Goal: Task Accomplishment & Management: Complete application form

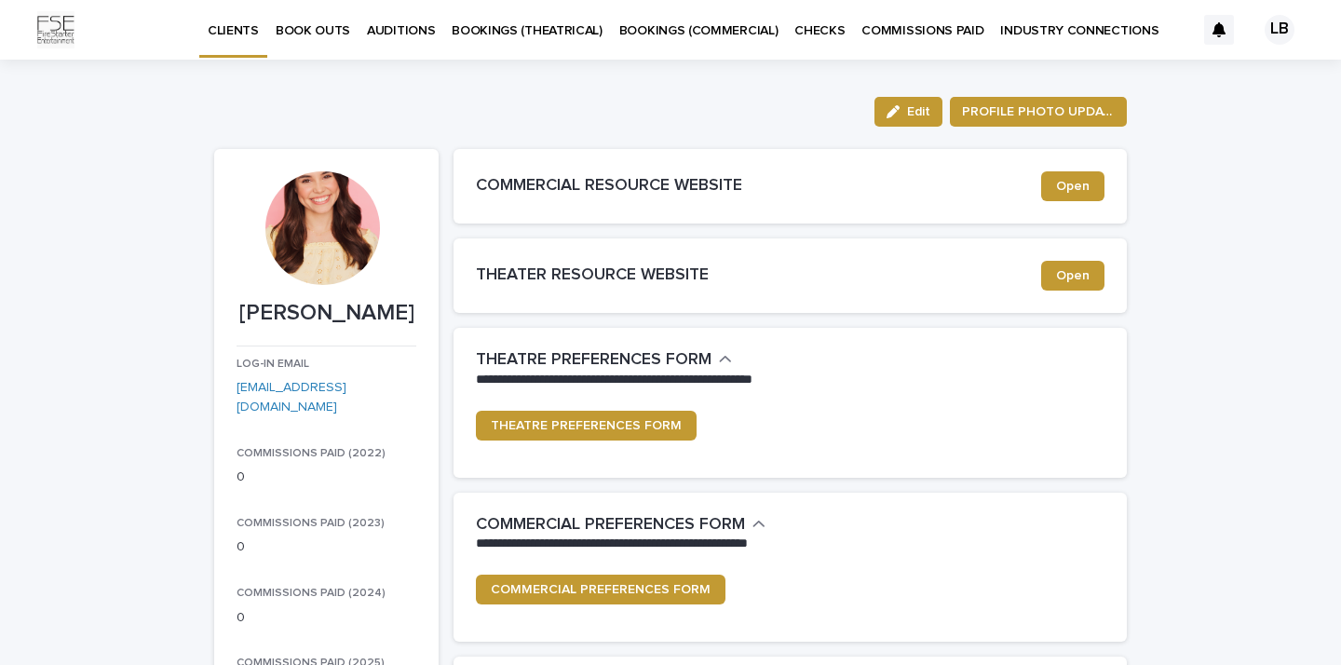
click at [267, 18] on div "BOOK OUTS" at bounding box center [312, 19] width 91 height 39
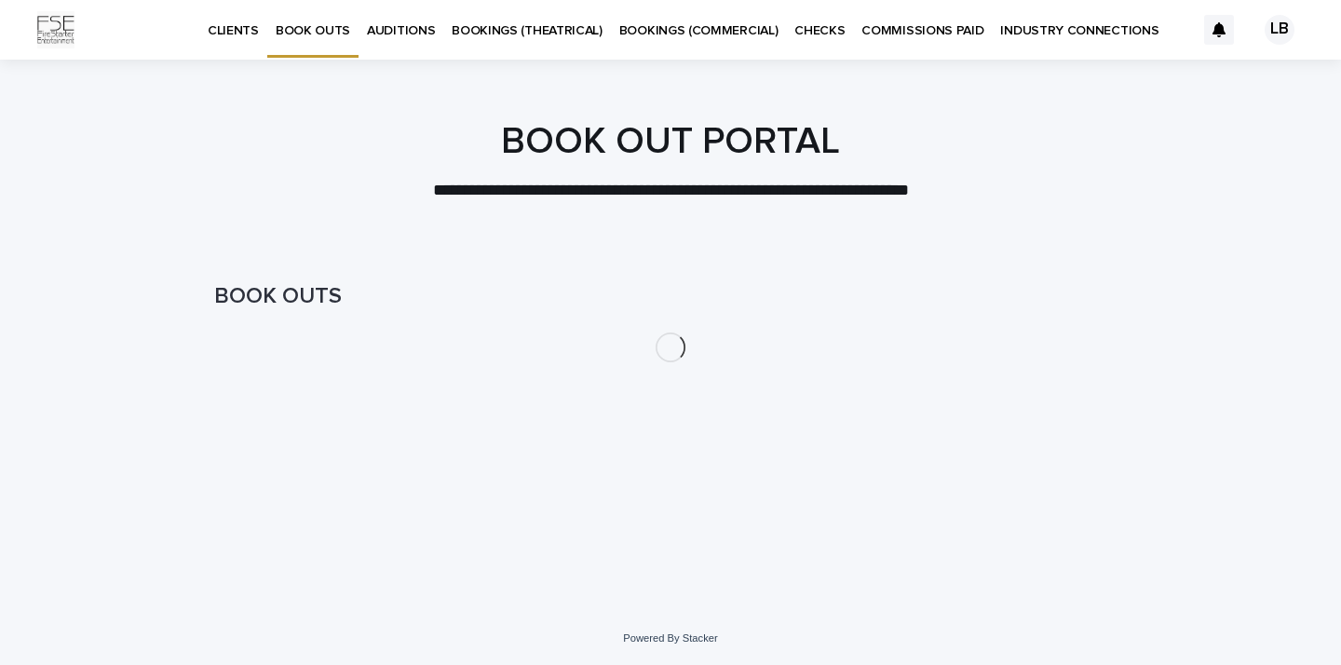
click at [297, 40] on link "BOOK OUTS" at bounding box center [312, 27] width 91 height 55
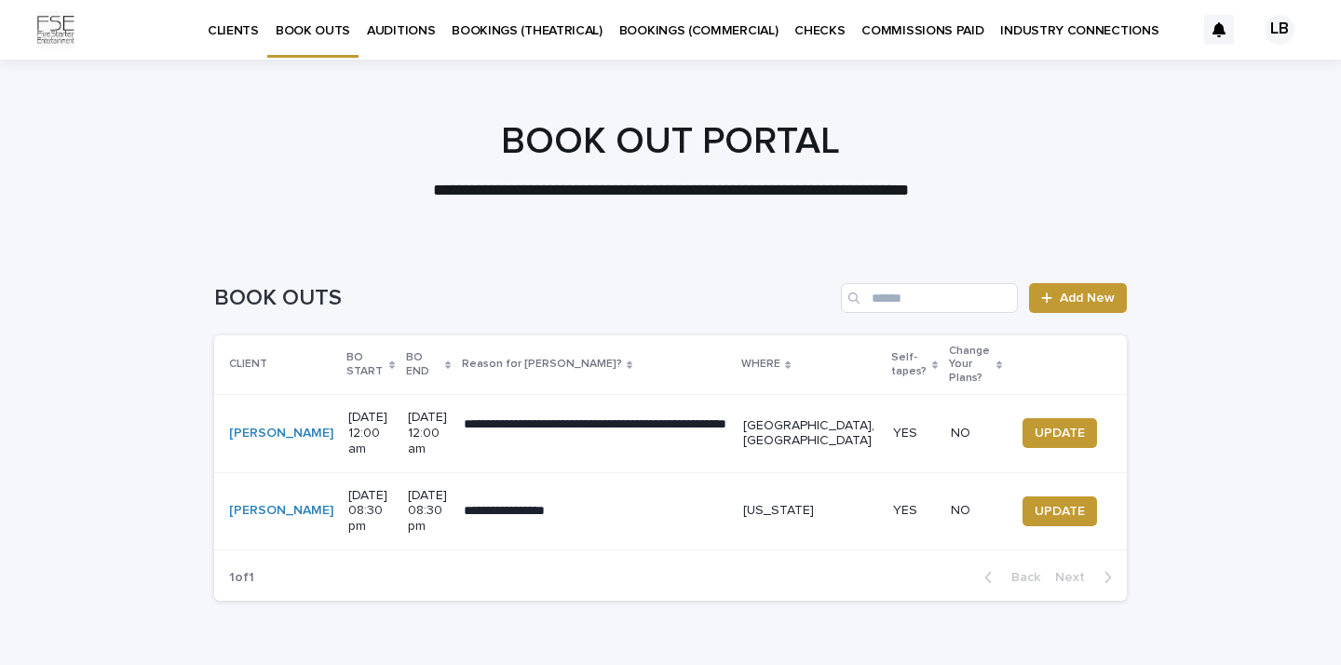
click at [508, 34] on p "BOOKINGS (THEATRICAL)" at bounding box center [527, 19] width 151 height 39
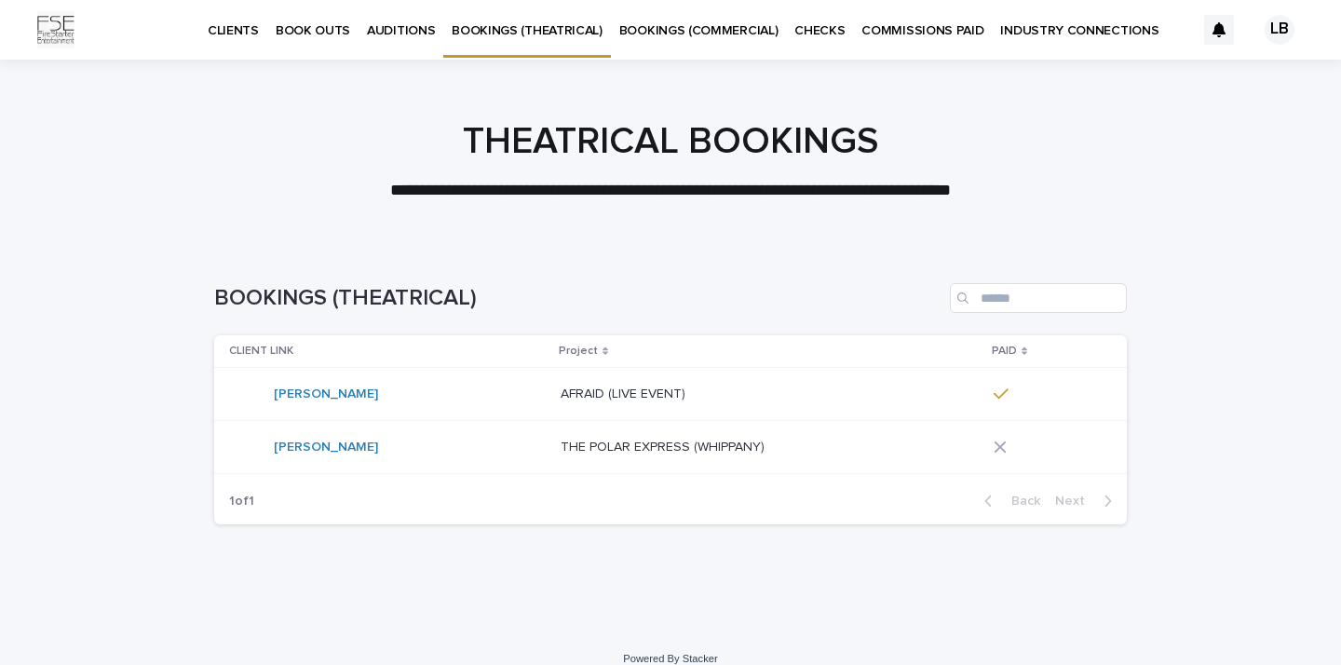
click at [300, 37] on p "BOOK OUTS" at bounding box center [313, 19] width 74 height 39
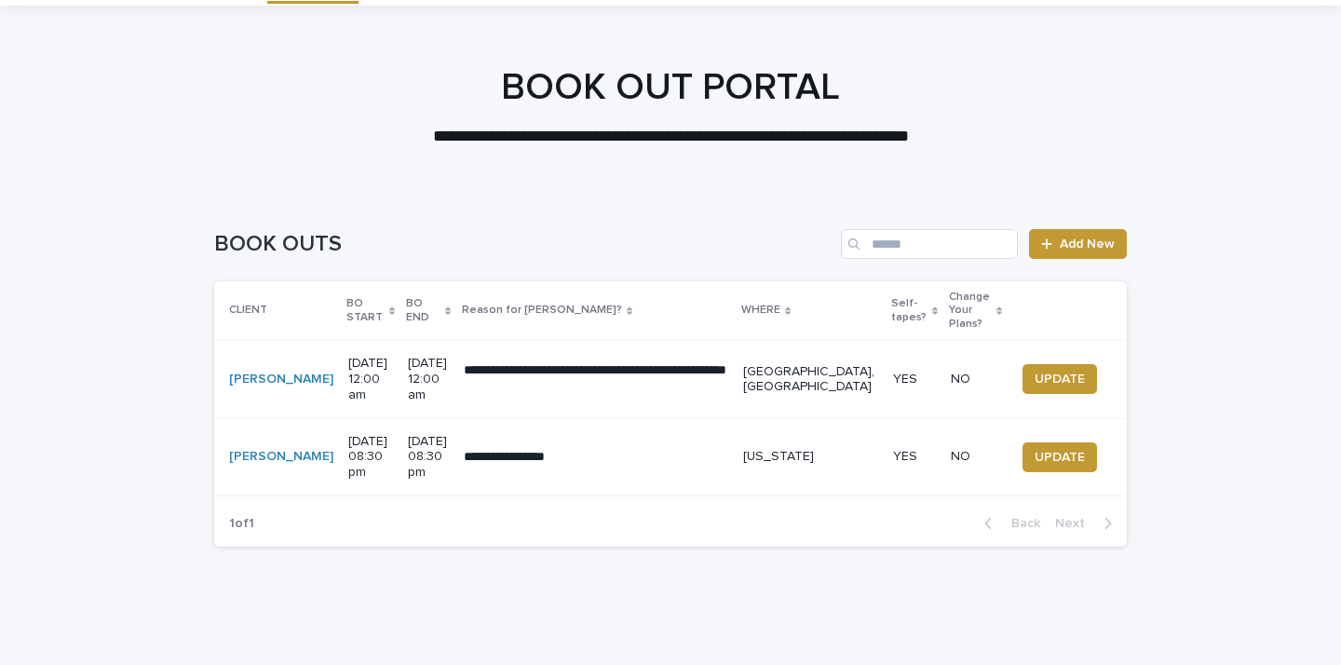
scroll to position [53, 0]
click at [1040, 371] on span "UPDATE" at bounding box center [1059, 380] width 50 height 19
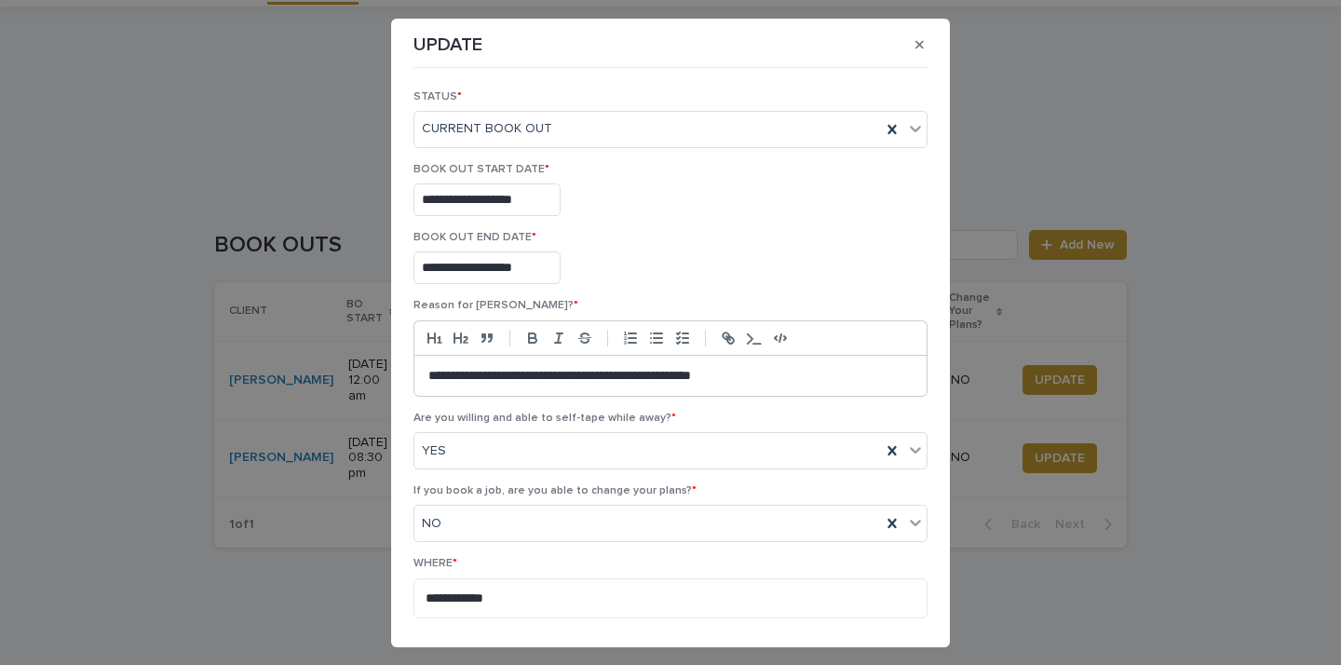
click at [921, 292] on div "**********" at bounding box center [670, 265] width 514 height 68
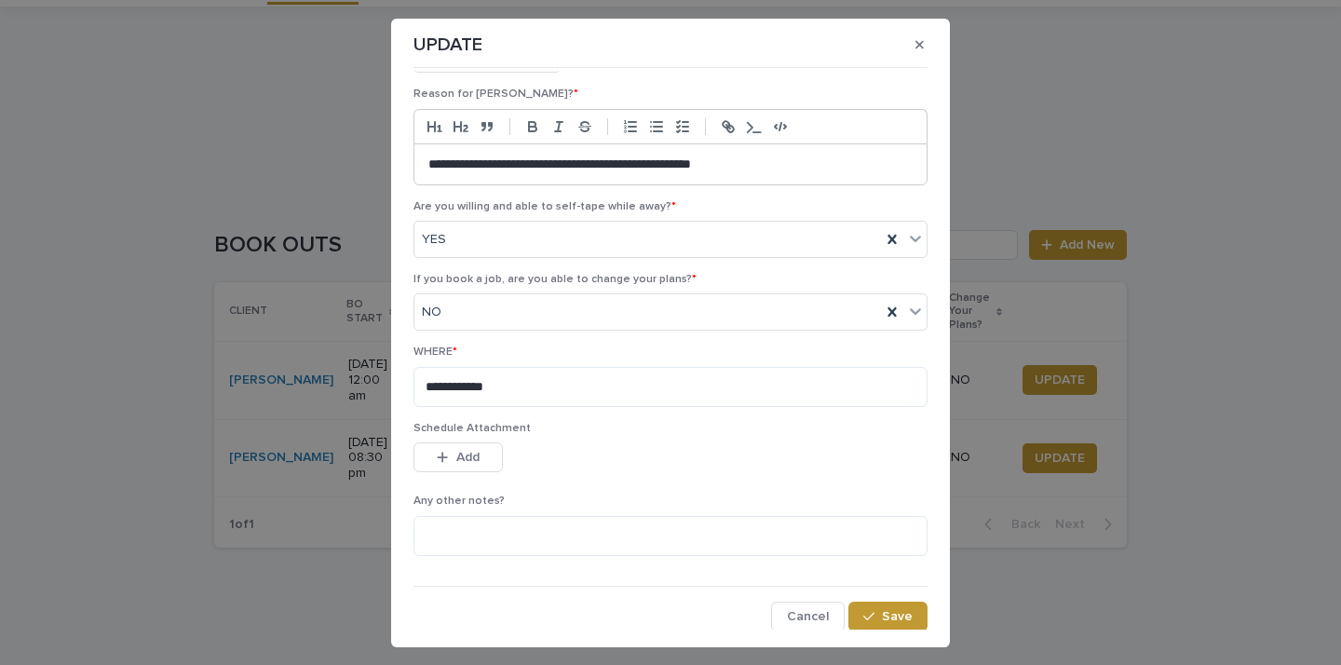
scroll to position [210, 0]
click at [915, 45] on icon "button" at bounding box center [919, 44] width 8 height 13
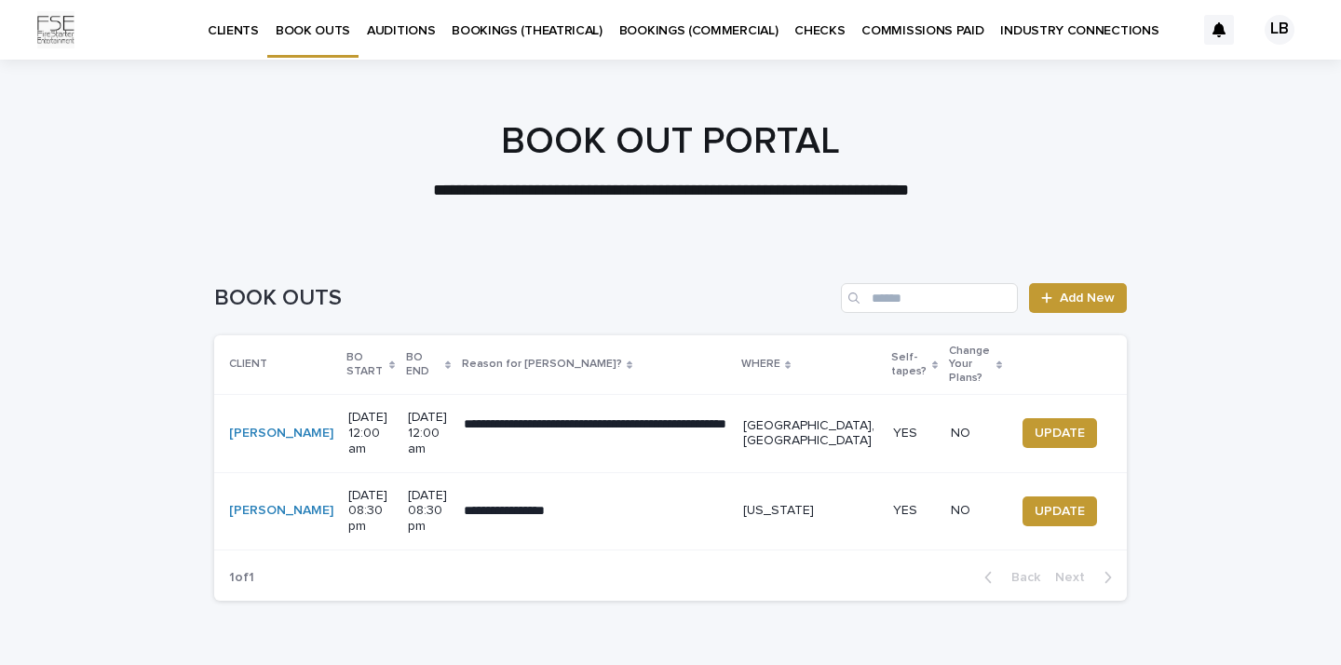
scroll to position [0, 0]
click at [241, 35] on p "CLIENTS" at bounding box center [233, 19] width 51 height 39
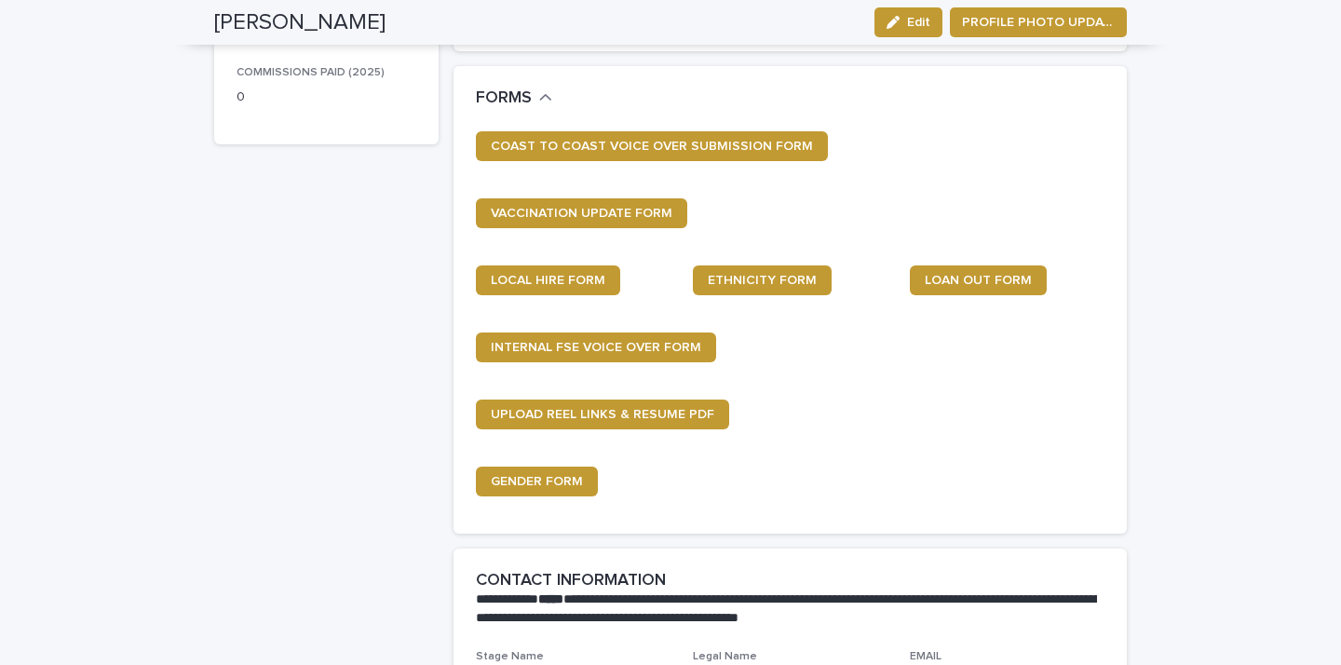
scroll to position [576, 0]
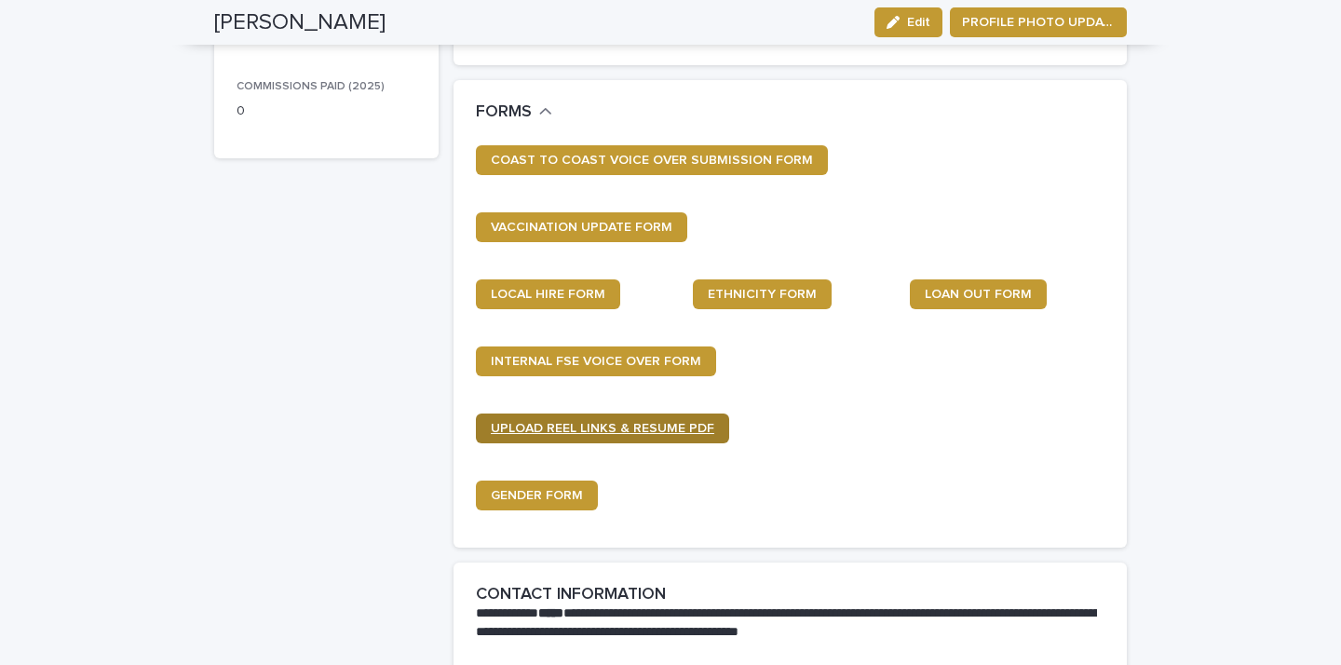
click at [623, 433] on link "UPLOAD REEL LINKS & RESUME PDF" at bounding box center [602, 428] width 253 height 30
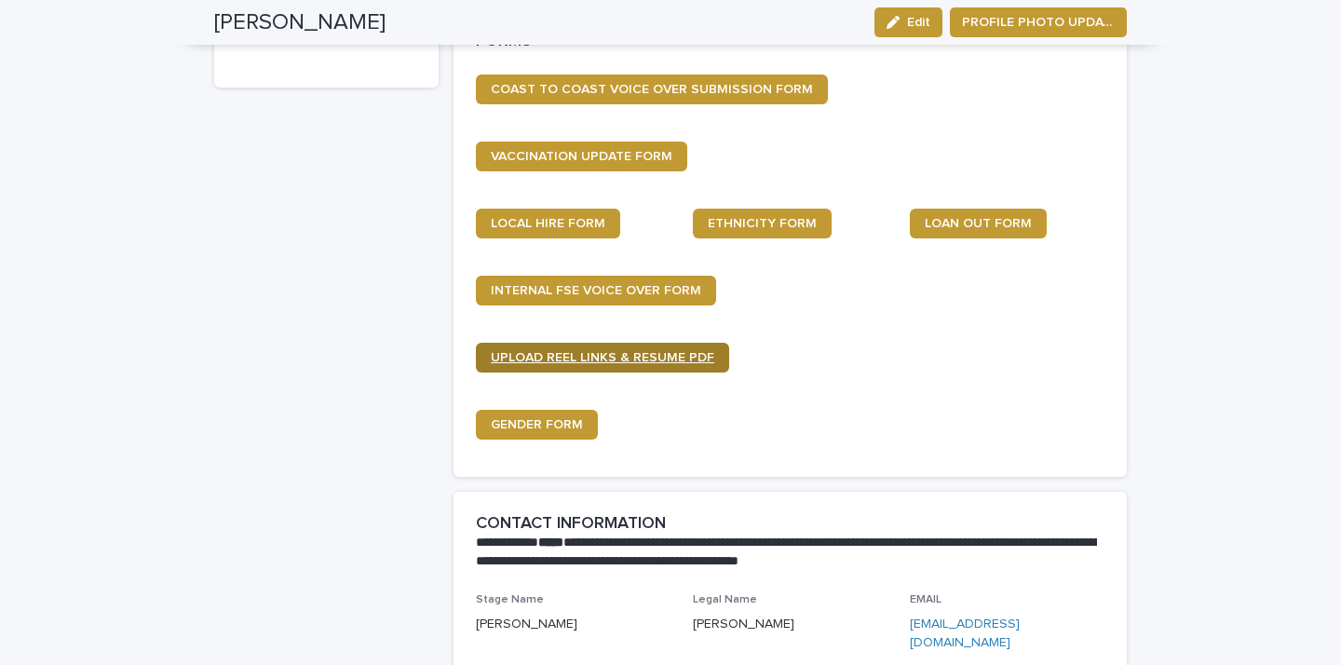
click at [691, 353] on span "UPLOAD REEL LINKS & RESUME PDF" at bounding box center [602, 357] width 223 height 13
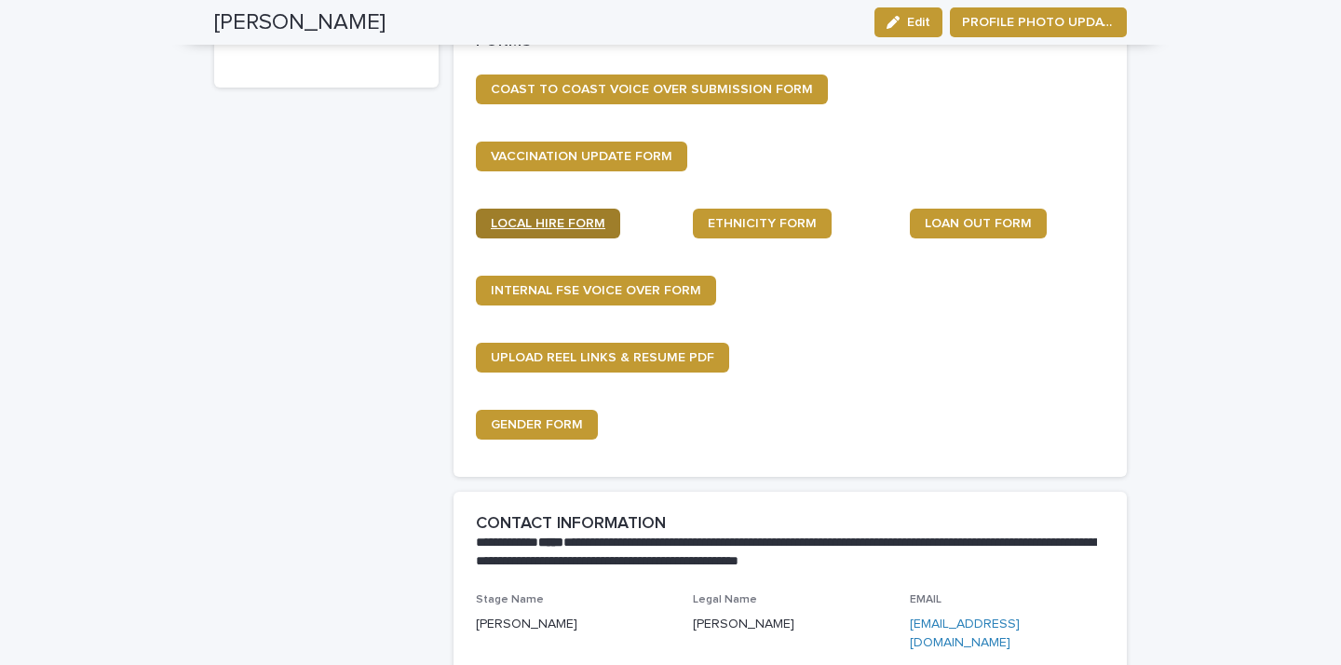
click at [573, 217] on span "LOCAL HIRE FORM" at bounding box center [548, 223] width 115 height 13
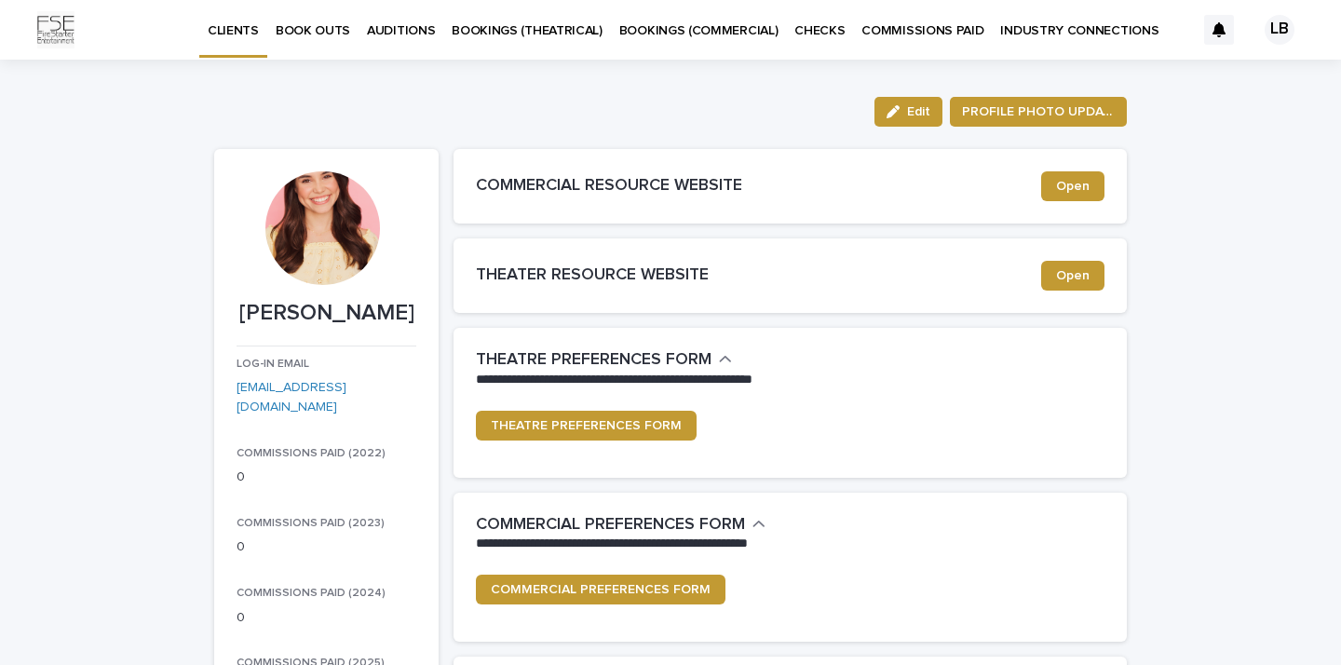
scroll to position [0, 0]
